Goal: Task Accomplishment & Management: Complete application form

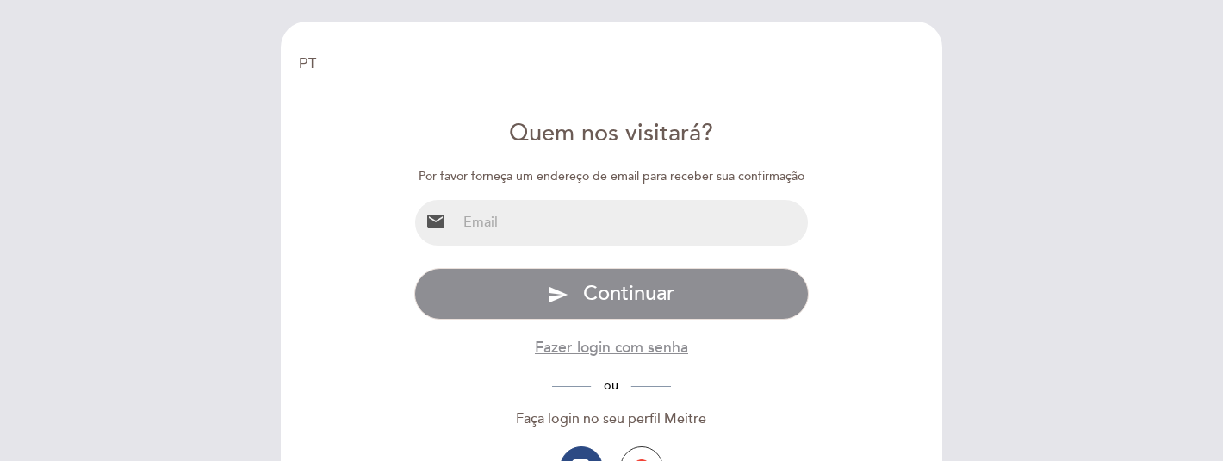
select select "pt"
click at [583, 237] on input "email" at bounding box center [633, 223] width 352 height 46
type input "[EMAIL_ADDRESS][DOMAIN_NAME]"
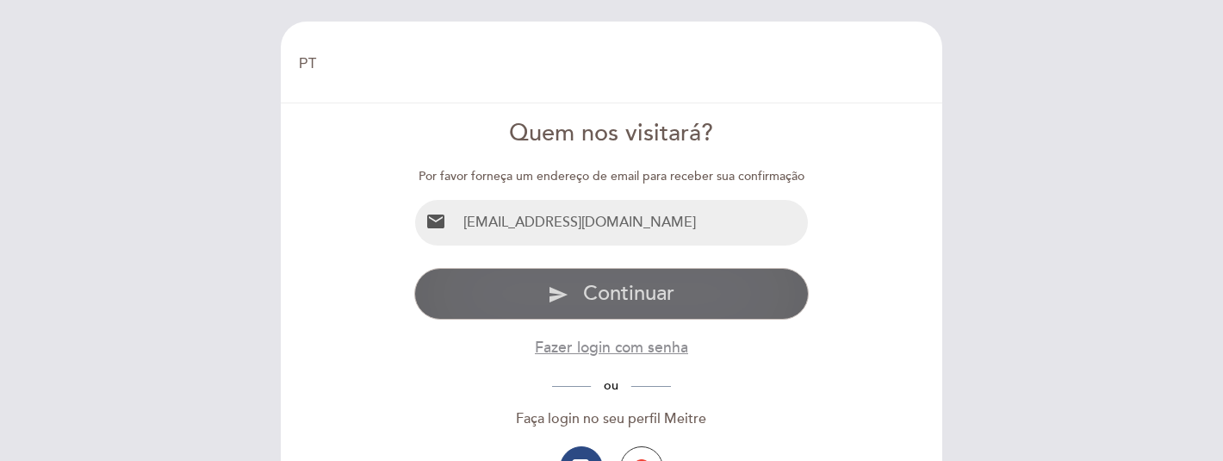
click at [602, 291] on span "Continuar" at bounding box center [628, 293] width 91 height 25
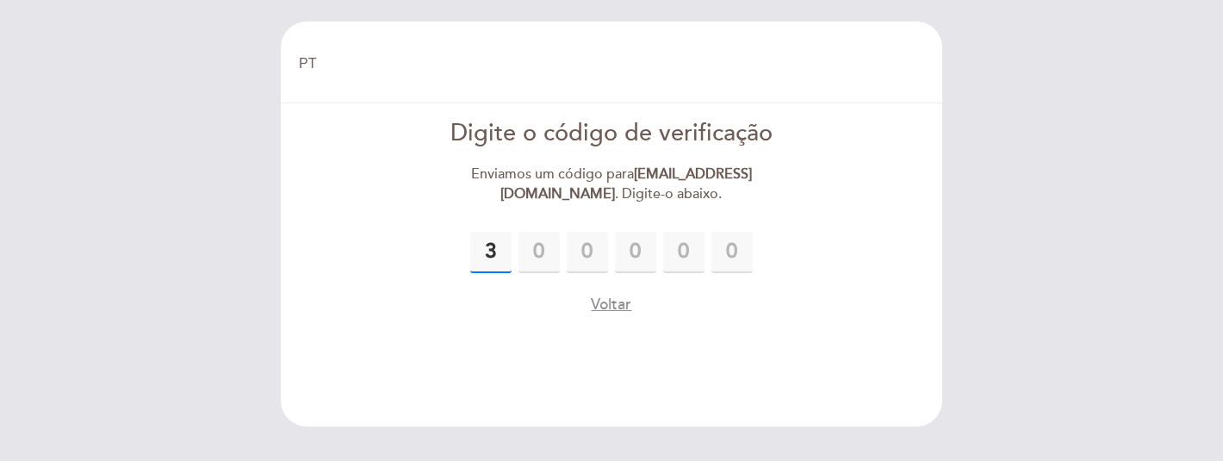
type input "3"
type input "5"
type input "7"
type input "3"
type input "7"
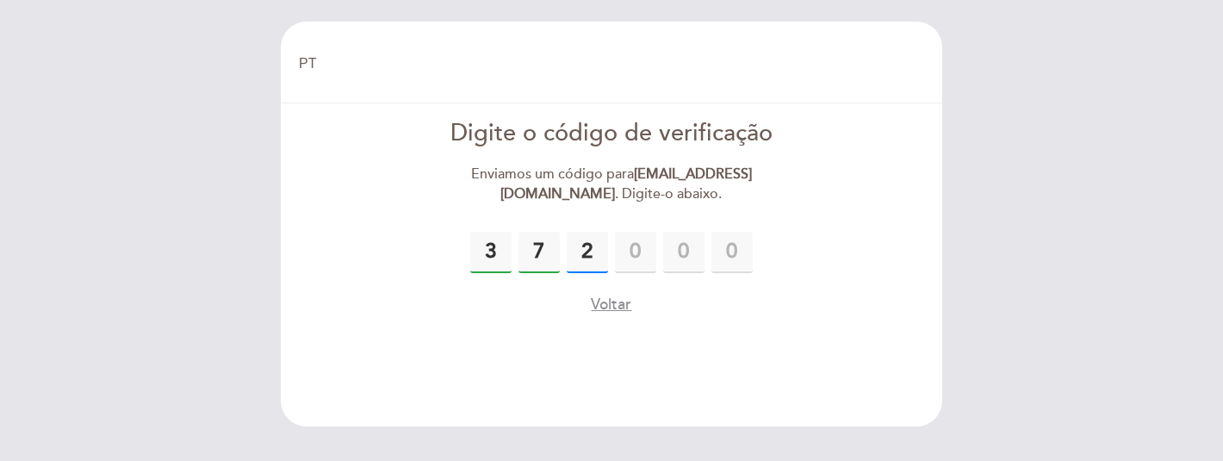
type input "2"
type input "5"
type input "9"
type input "2"
